Goal: Information Seeking & Learning: Learn about a topic

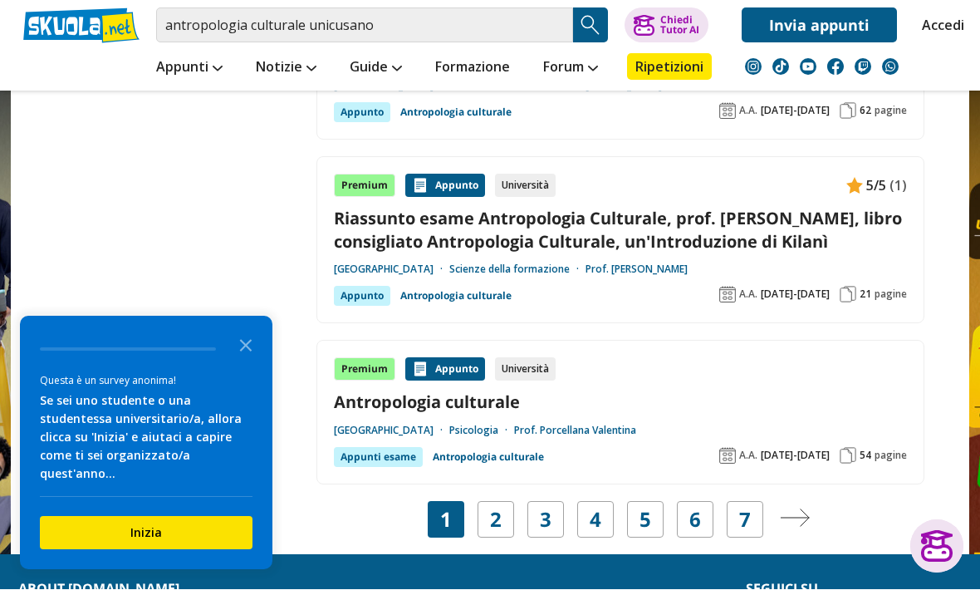
scroll to position [3021, 0]
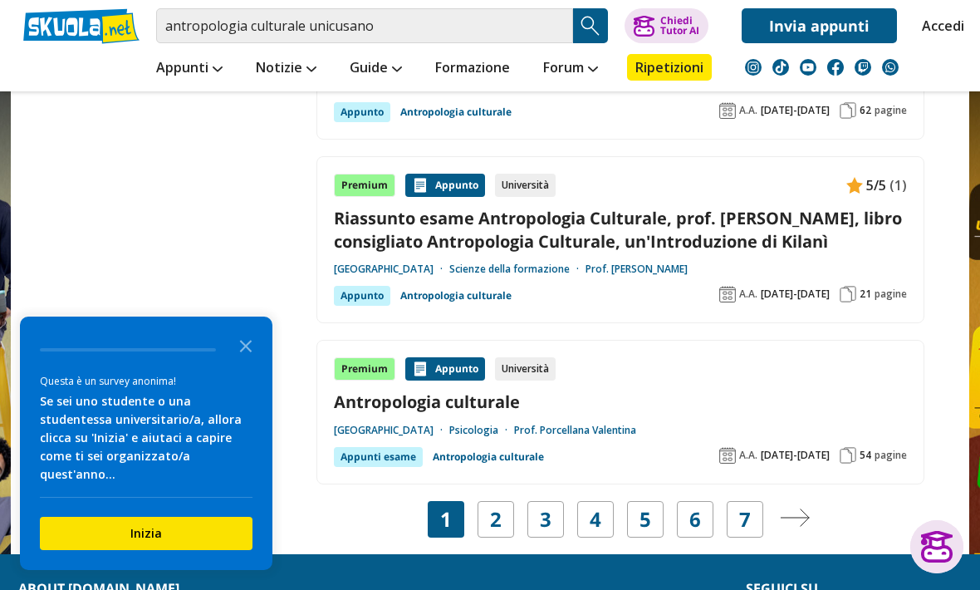
click at [515, 501] on div "1 2 3 4 5 6 7" at bounding box center [596, 519] width 336 height 37
click at [498, 508] on link "2" at bounding box center [496, 519] width 12 height 23
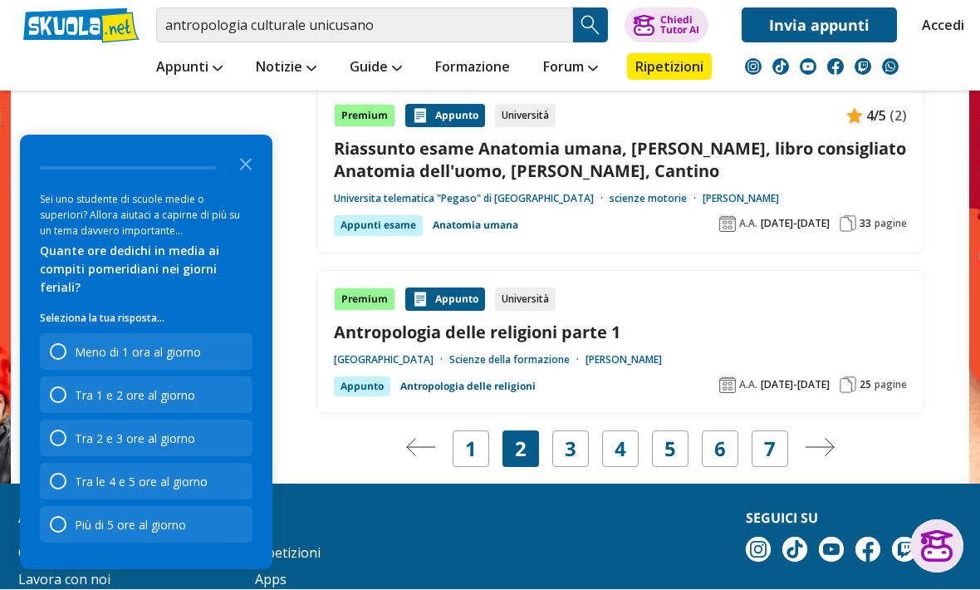
scroll to position [2916, 0]
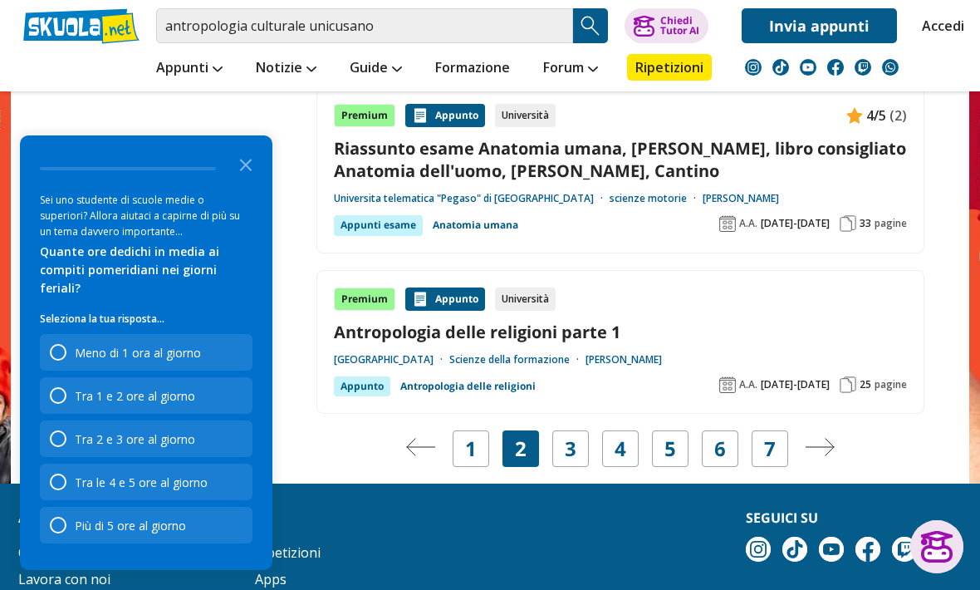
click at [587, 430] on div "3" at bounding box center [570, 448] width 37 height 37
click at [575, 437] on link "3" at bounding box center [571, 448] width 12 height 23
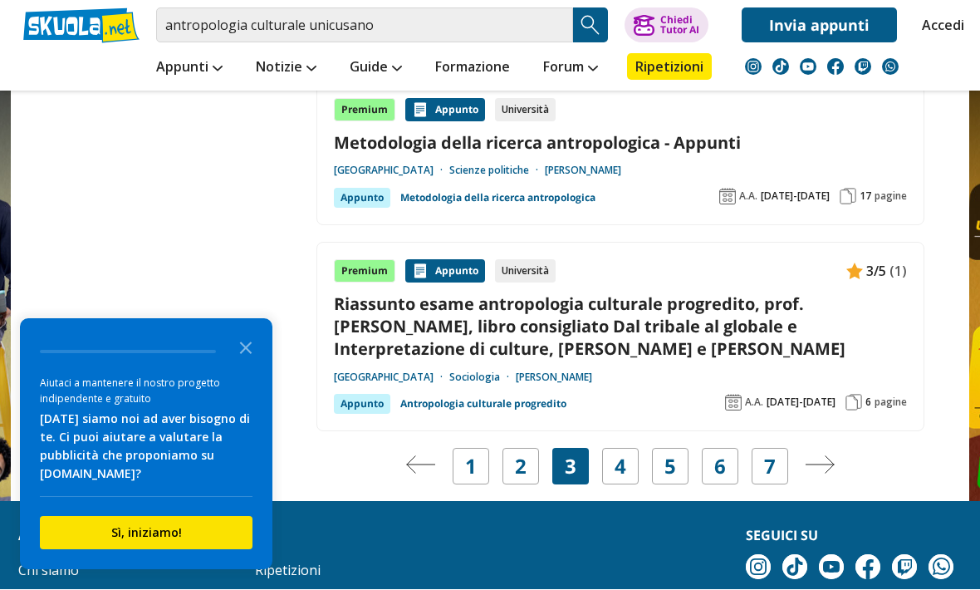
scroll to position [3193, 0]
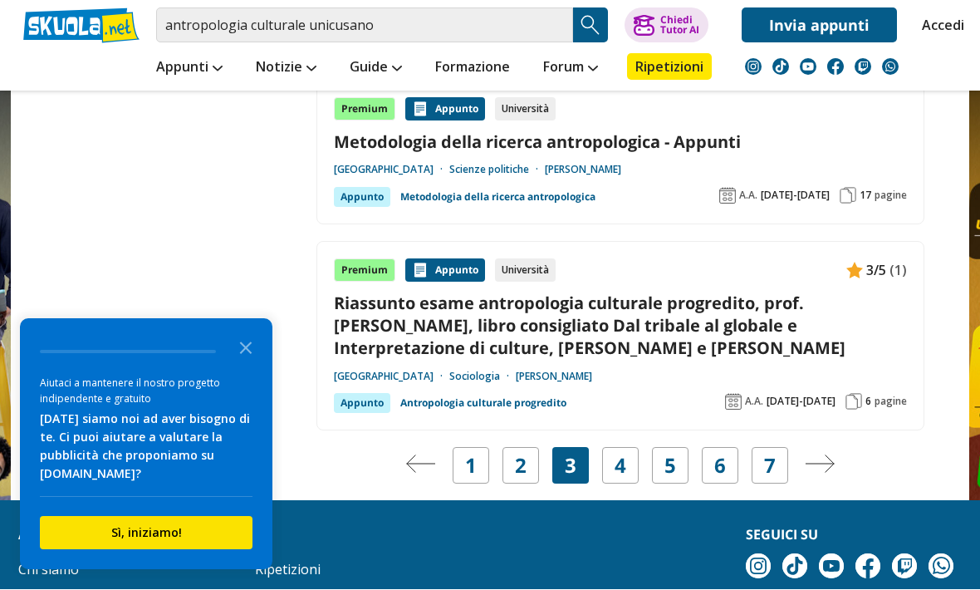
click at [626, 454] on link "4" at bounding box center [621, 465] width 12 height 23
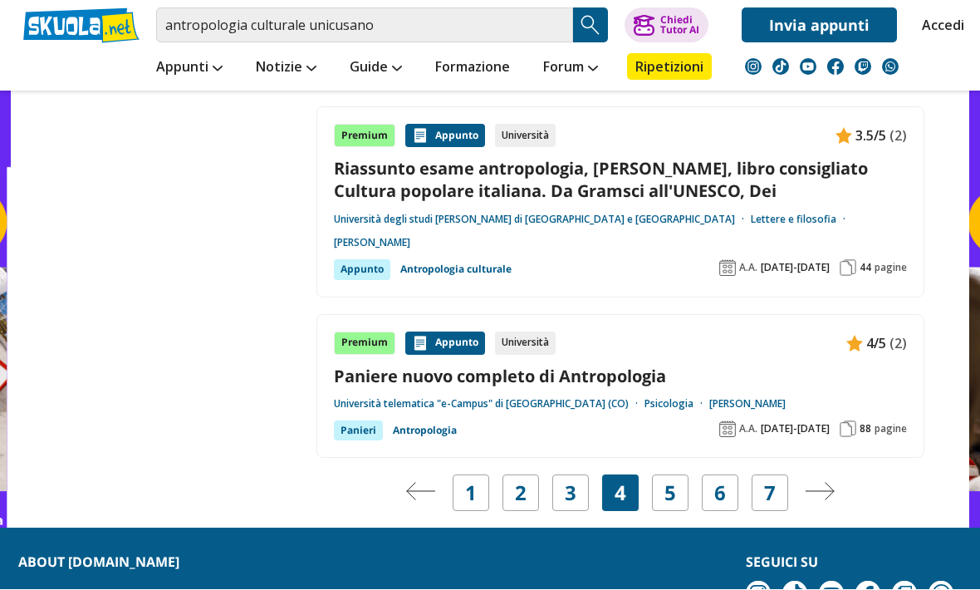
scroll to position [3194, 0]
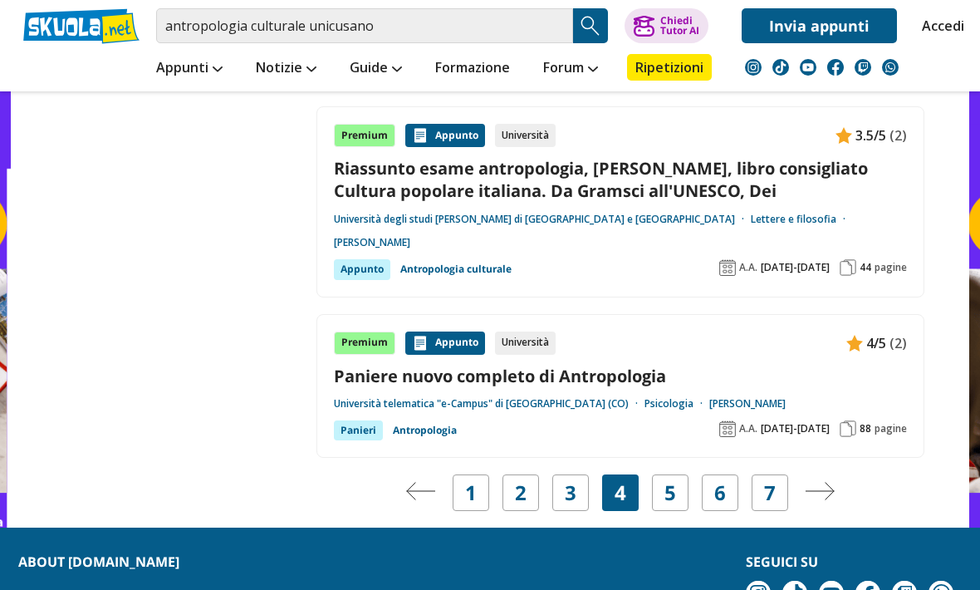
click at [665, 481] on link "5" at bounding box center [671, 492] width 12 height 23
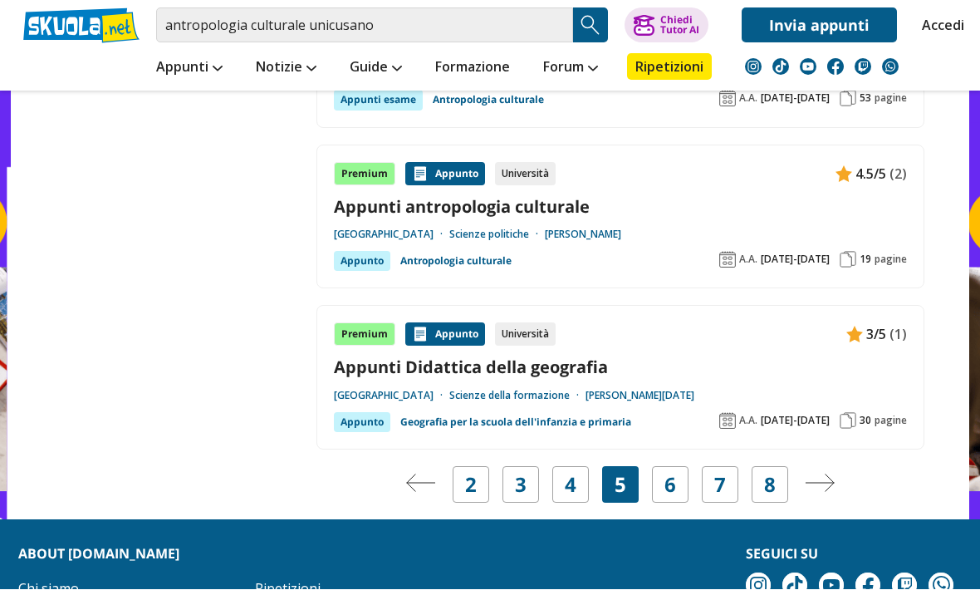
scroll to position [3267, 0]
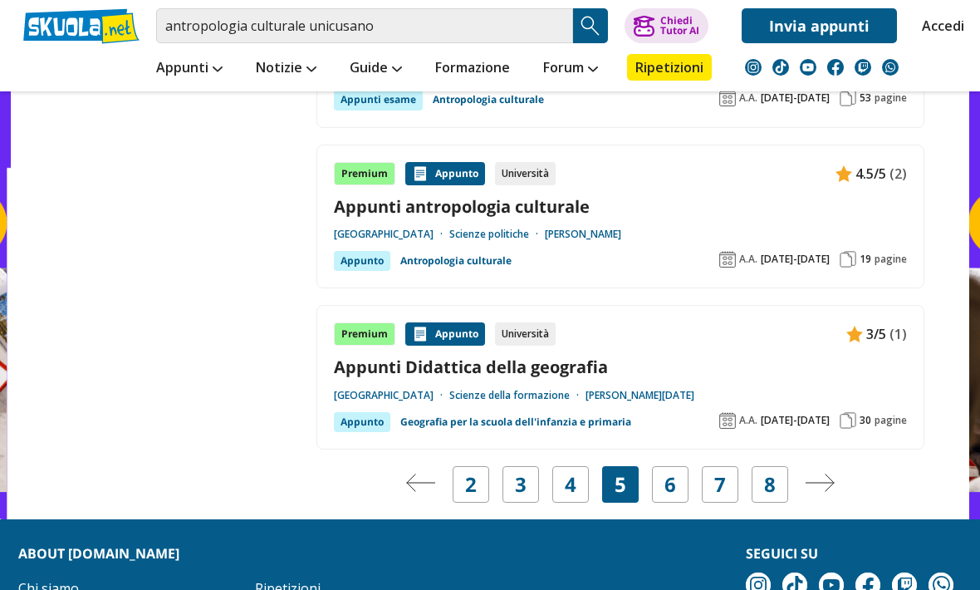
click at [666, 473] on link "6" at bounding box center [671, 484] width 12 height 23
